Goal: Contribute content

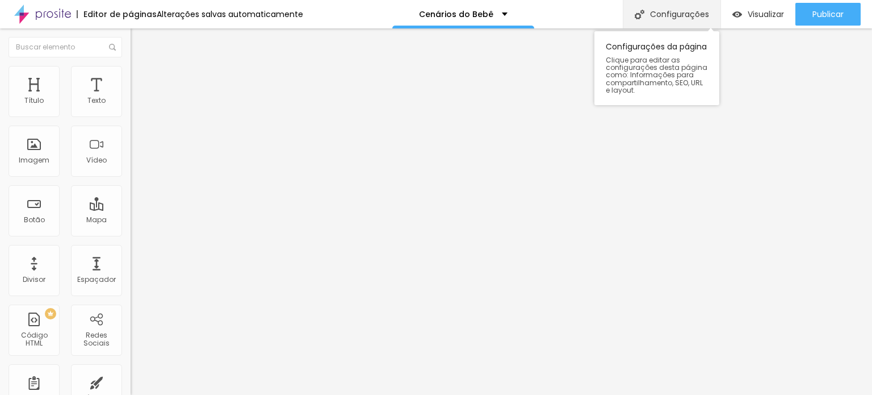
click at [673, 12] on div "Configurações" at bounding box center [672, 14] width 98 height 28
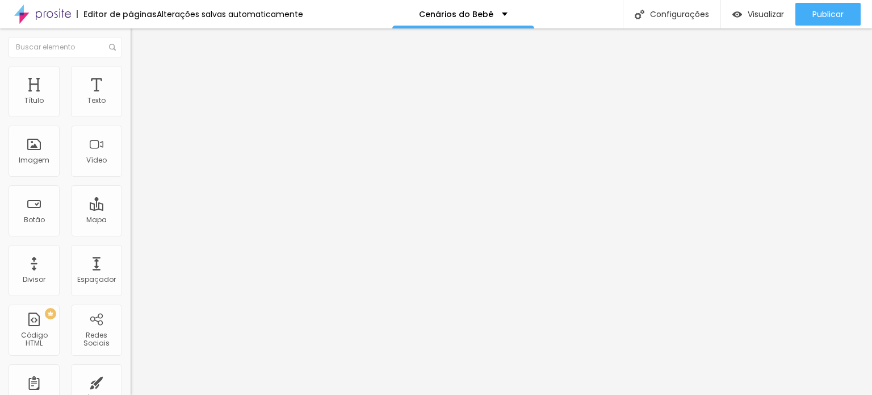
type input "93"
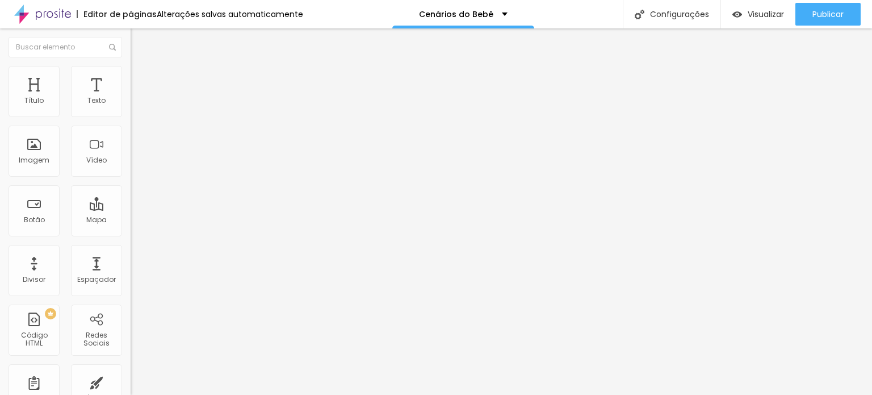
type input "93"
type input "88"
type input "87"
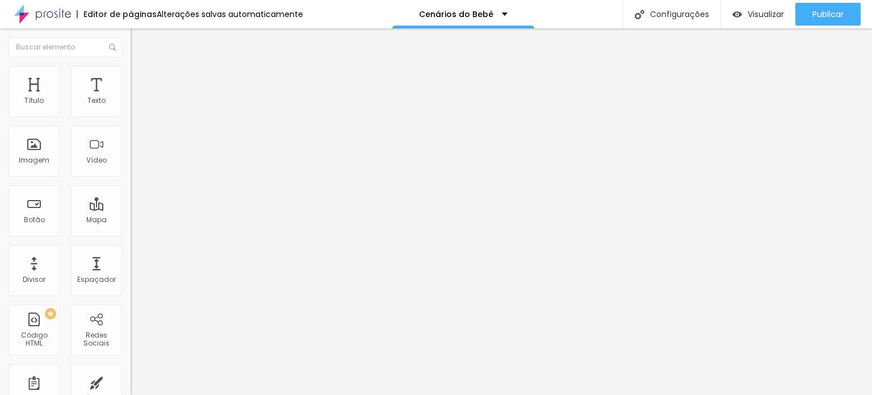
drag, startPoint x: 95, startPoint y: 240, endPoint x: 85, endPoint y: 244, distance: 10.8
type input "87"
click at [131, 268] on input "range" at bounding box center [167, 272] width 73 height 9
click at [131, 74] on li "Avançado" at bounding box center [196, 71] width 131 height 11
click at [131, 65] on img at bounding box center [136, 59] width 10 height 10
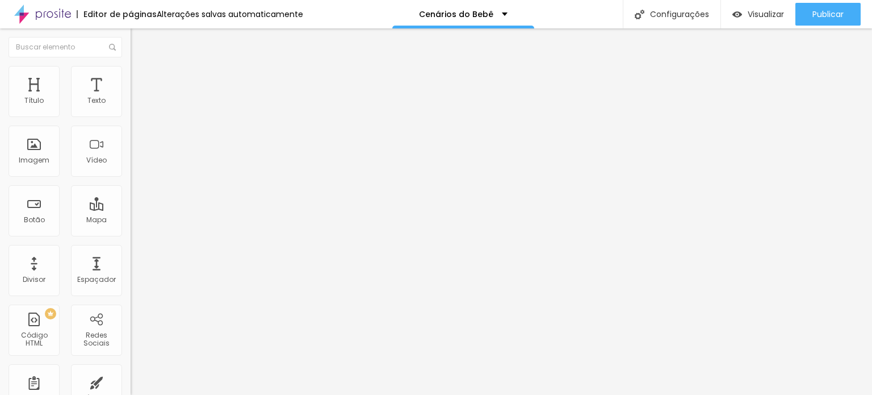
type input "6.2"
type input "6.7"
type input "6.9"
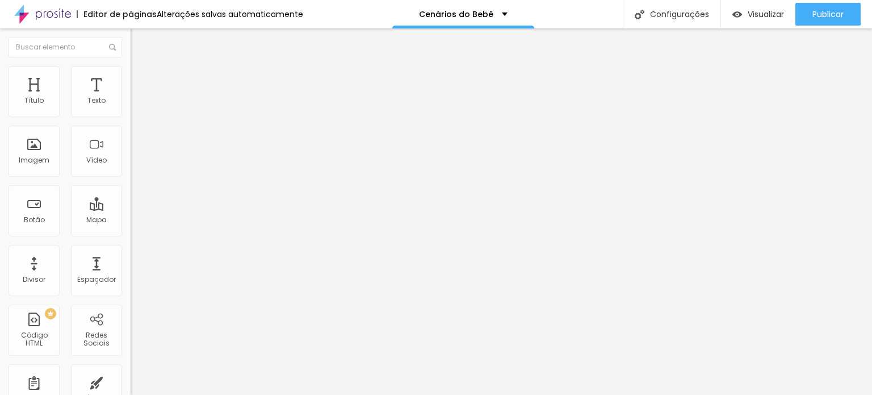
type input "6.9"
type input "7"
type input "5.8"
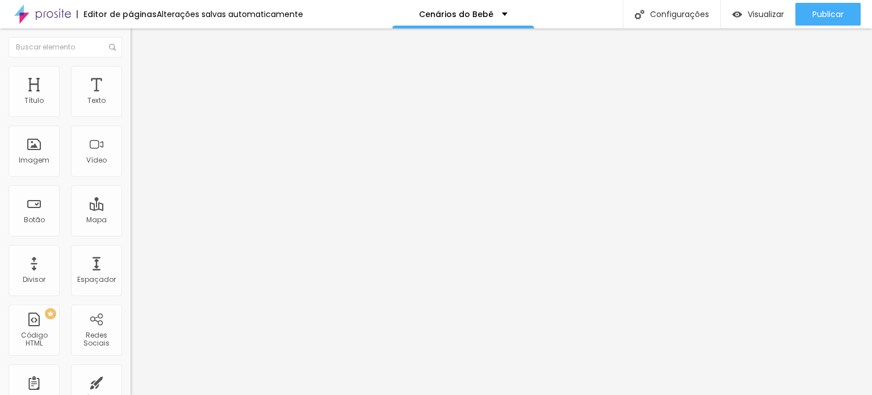
type input "4.9"
type input "4"
type input "3.6"
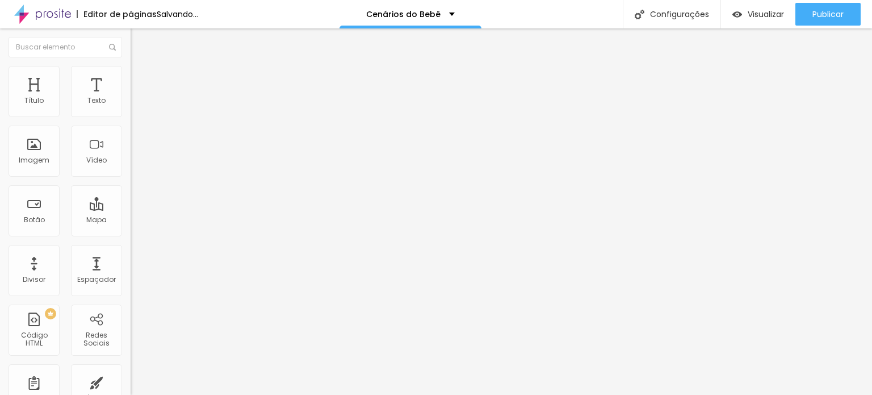
type input "3.6"
type input "3.5"
type input "3.3"
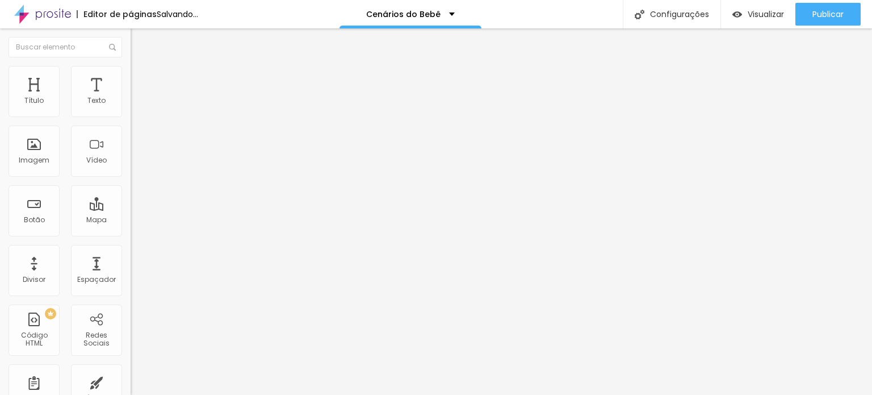
type input "3.2"
type input "2.9"
type input "2.7"
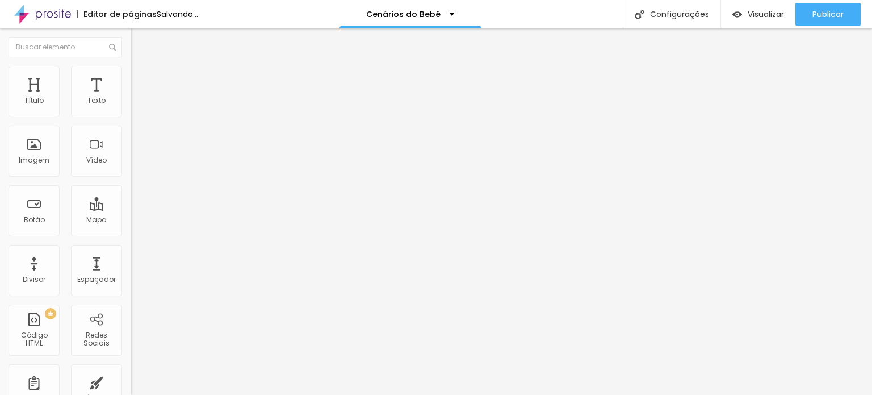
type input "2.7"
type input "2"
type input "1.9"
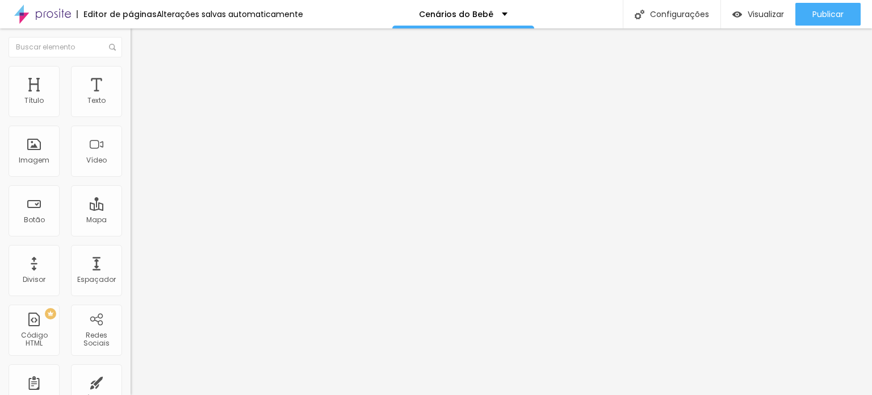
type input "1.7"
click at [436, 18] on p "Cenários do Bebê" at bounding box center [456, 14] width 74 height 8
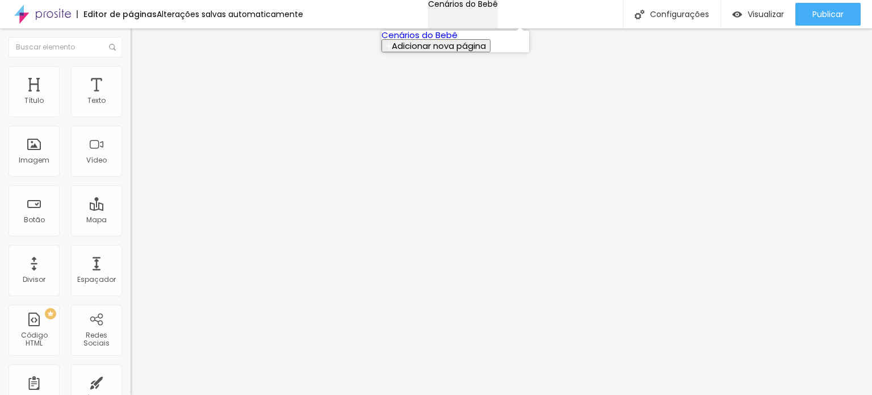
click at [436, 8] on p "Cenários do Bebê" at bounding box center [463, 4] width 70 height 8
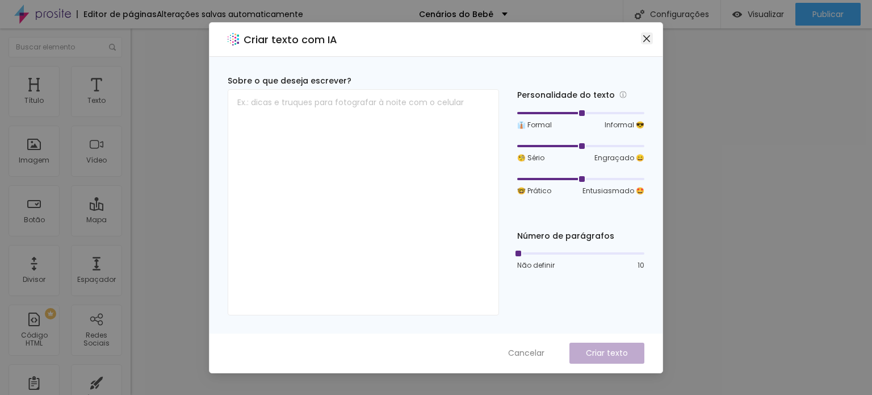
click at [644, 34] on icon "close" at bounding box center [646, 38] width 9 height 9
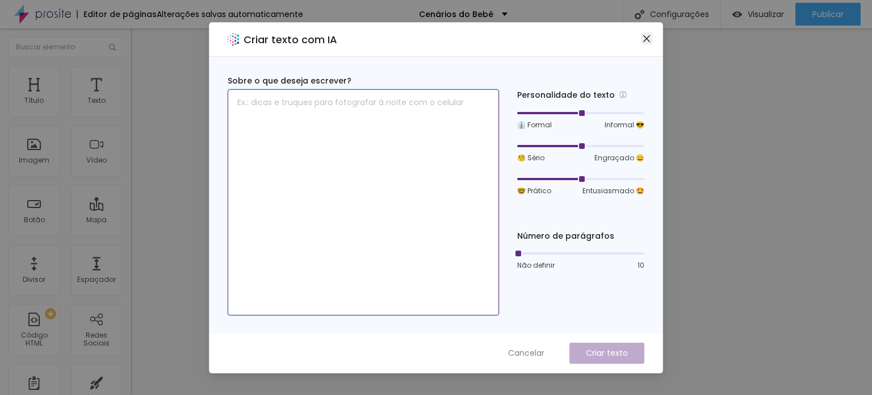
click at [317, 269] on textarea at bounding box center [363, 202] width 271 height 226
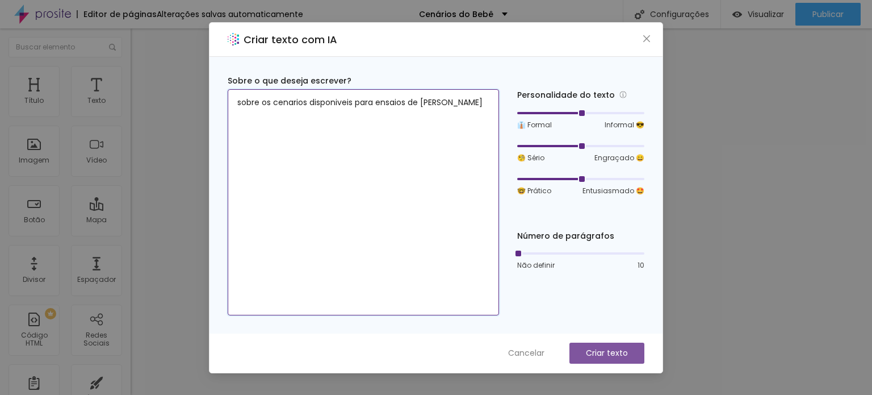
type textarea "sobre os cenarios disponiveis para ensaios de [PERSON_NAME]"
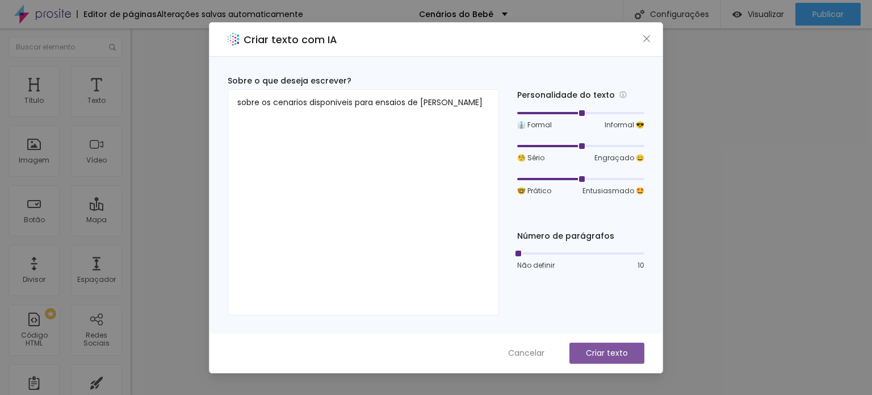
click at [607, 342] on button "Criar texto" at bounding box center [606, 352] width 75 height 21
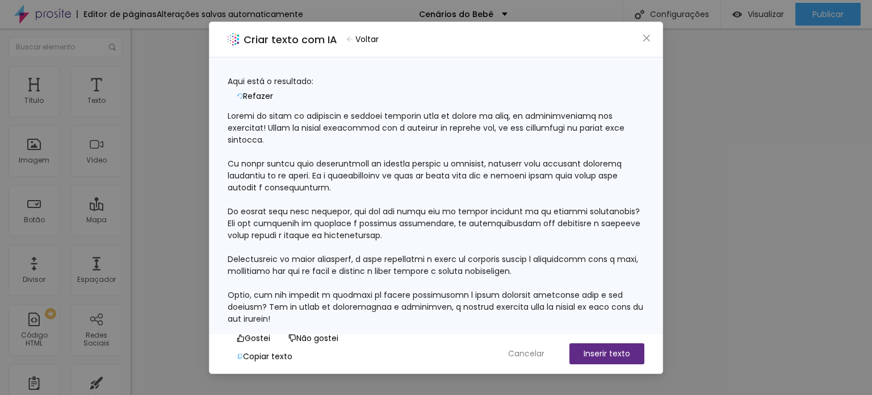
scroll to position [58, 0]
click at [644, 43] on button "Close" at bounding box center [647, 38] width 12 height 12
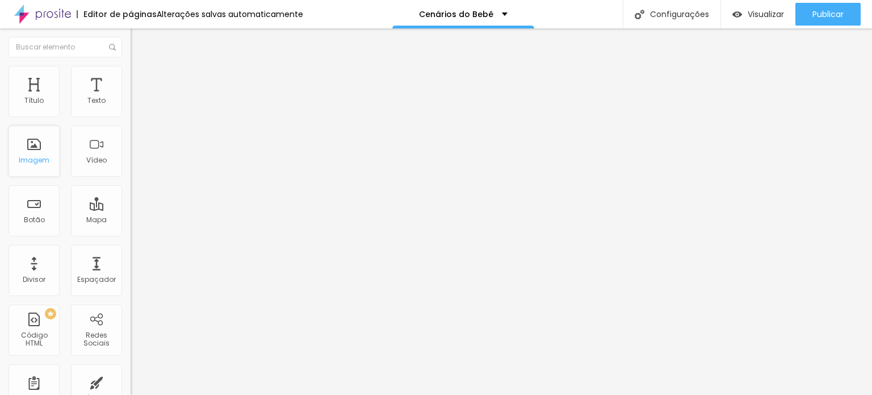
click at [33, 172] on div "Imagem" at bounding box center [34, 150] width 51 height 51
click at [131, 98] on span "Trocar imagem" at bounding box center [162, 93] width 62 height 10
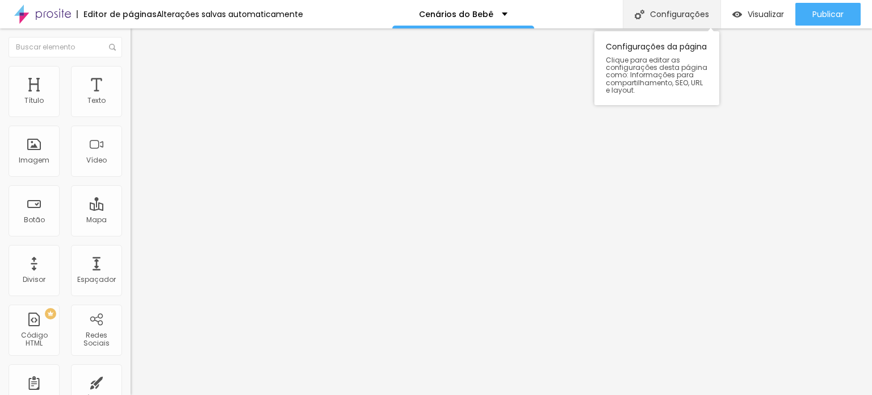
click at [702, 15] on div "Configurações" at bounding box center [672, 14] width 98 height 28
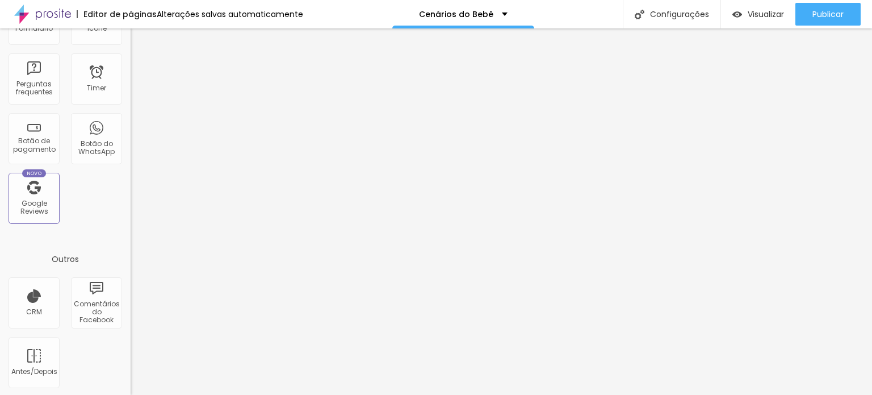
scroll to position [371, 0]
click at [38, 14] on img at bounding box center [42, 14] width 57 height 28
